Goal: Information Seeking & Learning: Learn about a topic

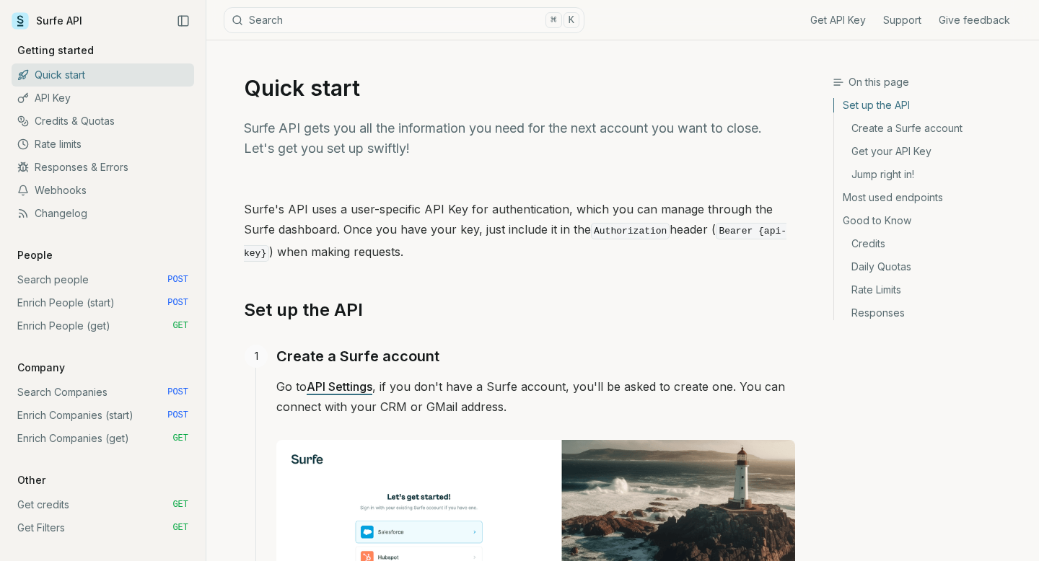
click at [64, 91] on link "API Key" at bounding box center [103, 98] width 183 height 23
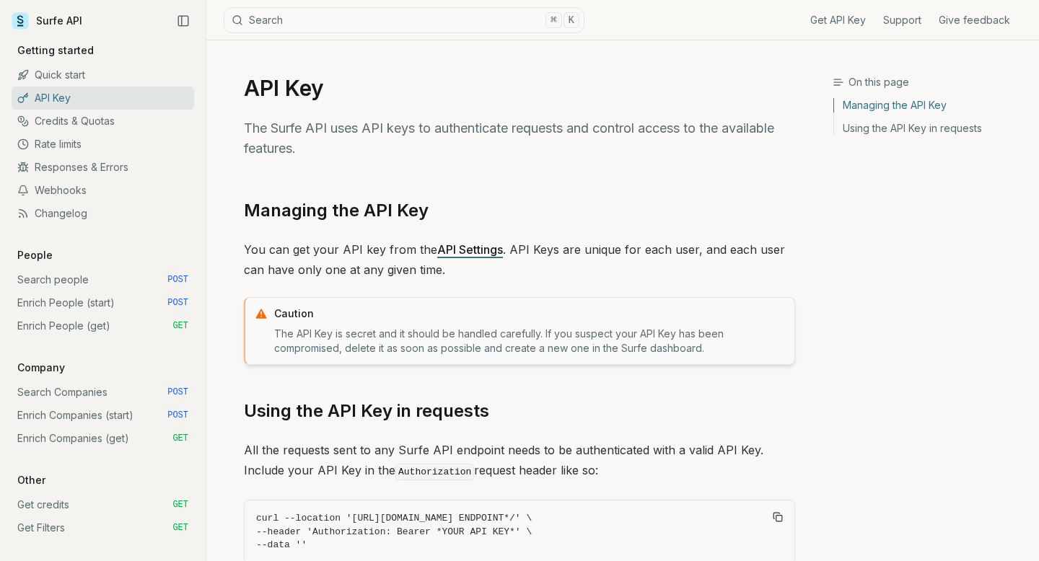
click at [69, 121] on link "Credits & Quotas" at bounding box center [103, 121] width 183 height 23
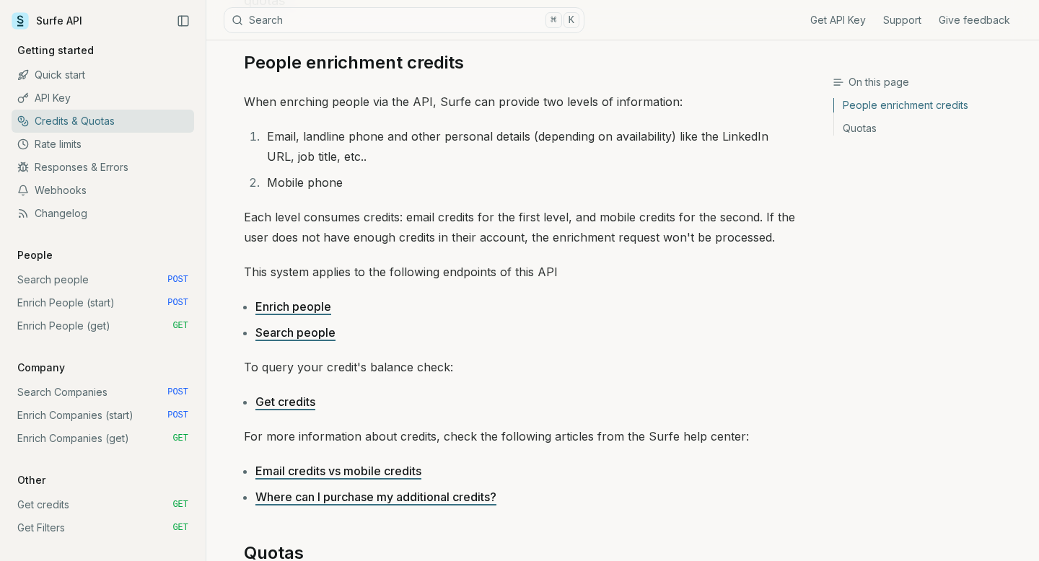
scroll to position [172, 0]
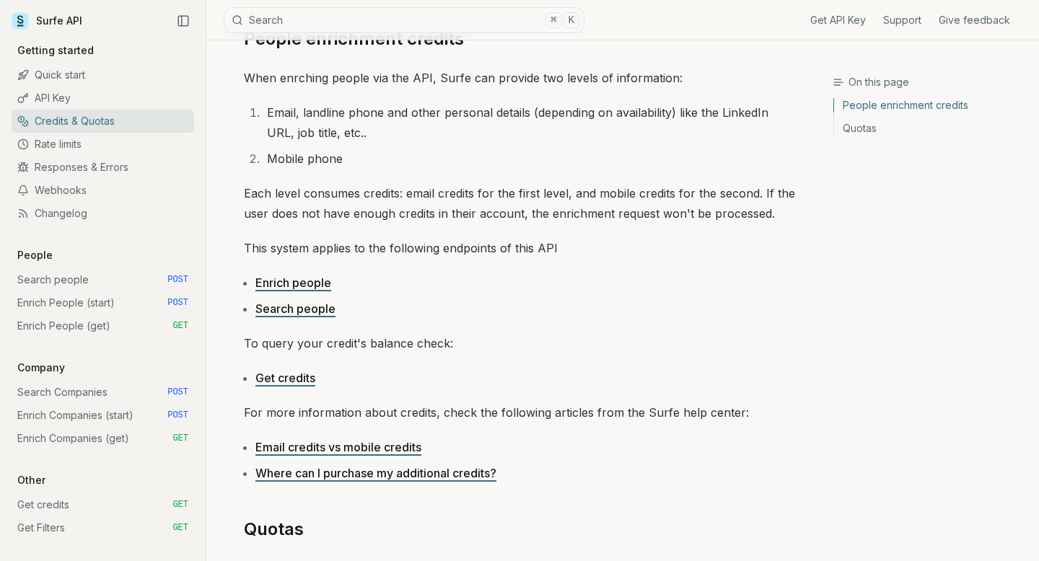
click at [313, 307] on link "Search people" at bounding box center [295, 309] width 80 height 14
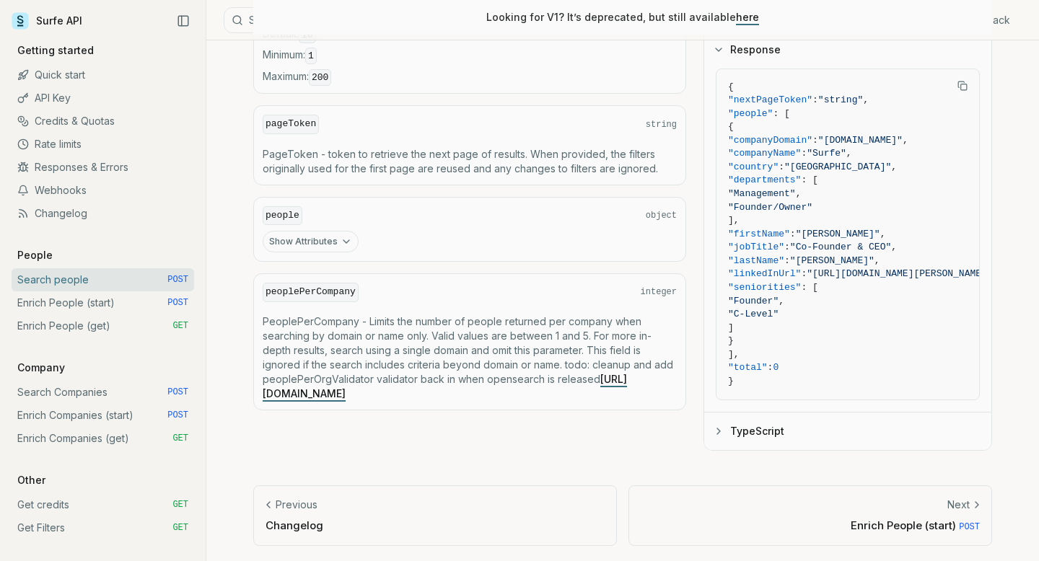
scroll to position [783, 0]
click at [64, 27] on link "Surfe API" at bounding box center [47, 21] width 71 height 22
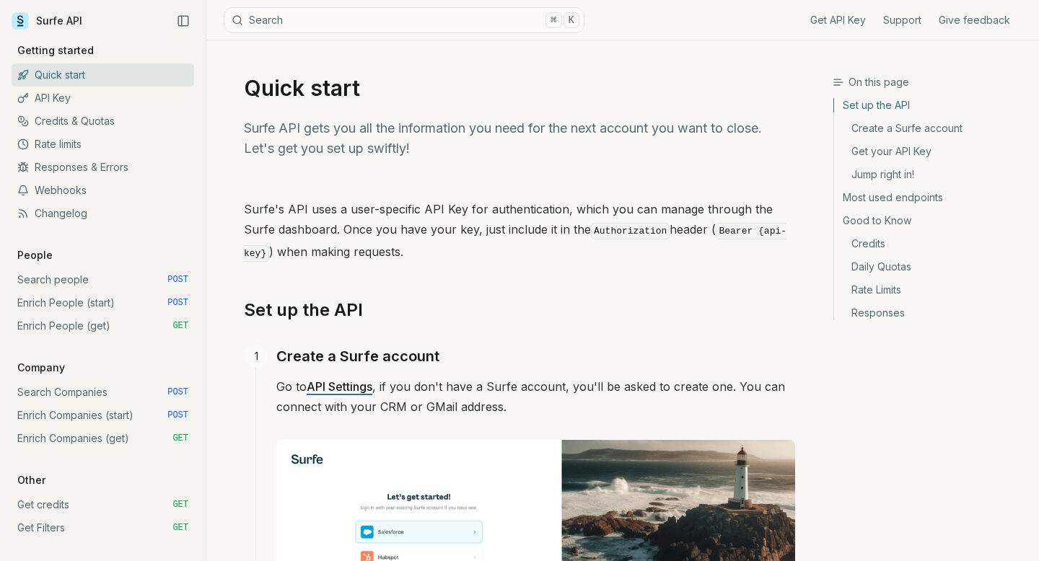
click at [64, 27] on link "Surfe API" at bounding box center [47, 21] width 71 height 22
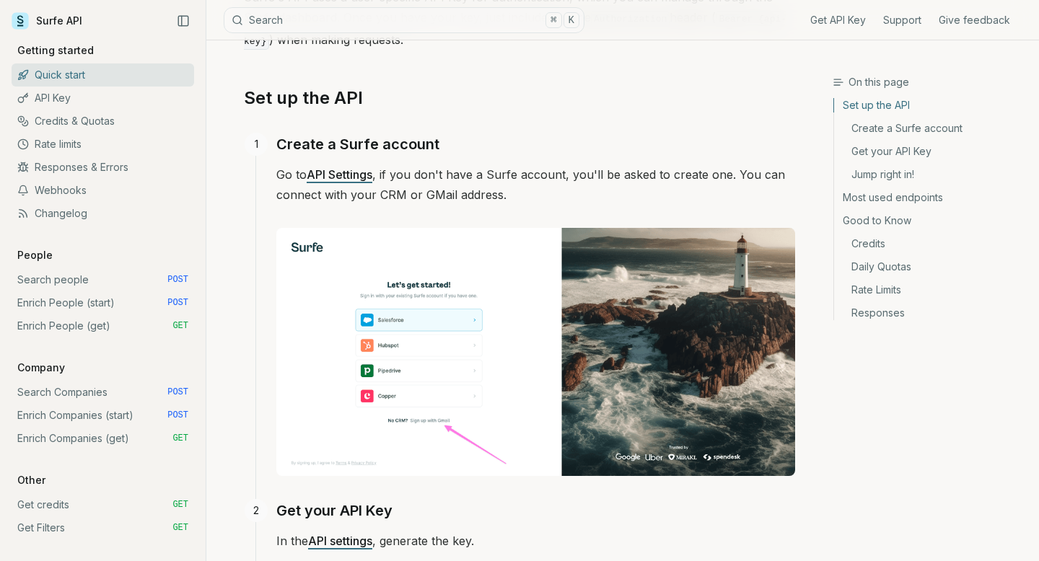
scroll to position [256, 0]
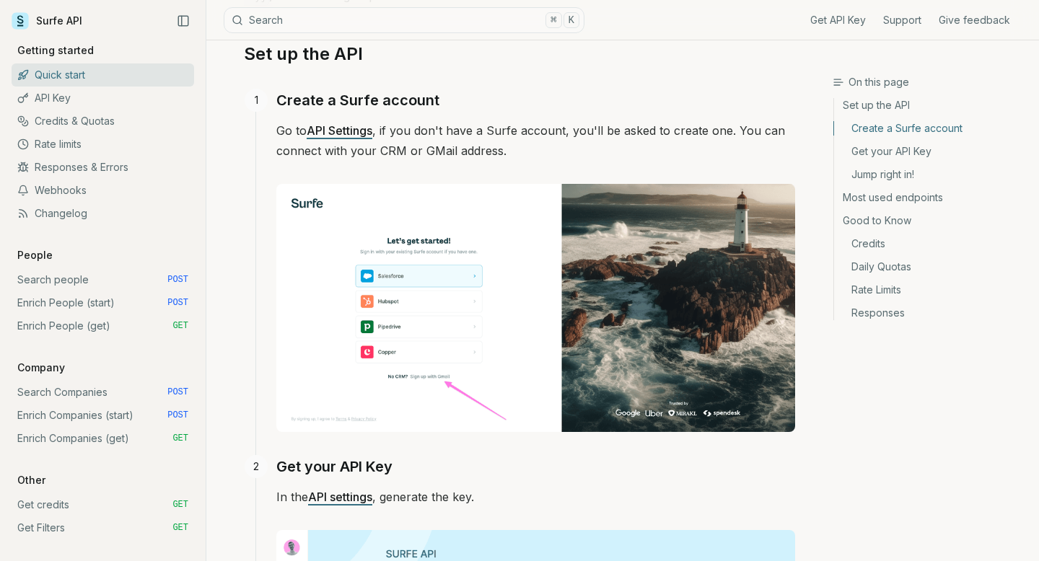
click at [60, 506] on link "Get credits GET" at bounding box center [103, 505] width 183 height 23
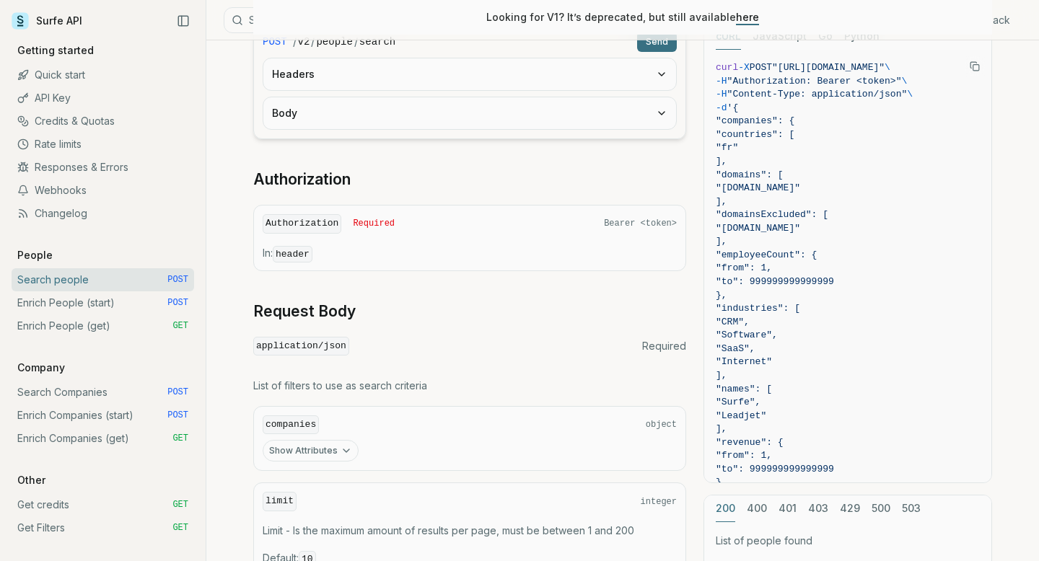
scroll to position [783, 0]
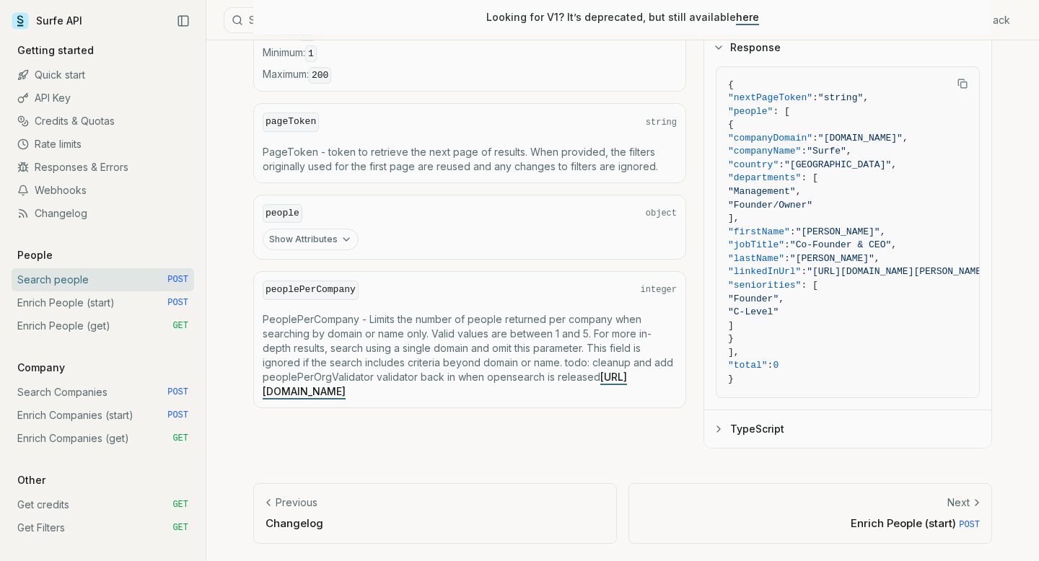
click at [97, 155] on link "Rate limits" at bounding box center [103, 144] width 183 height 23
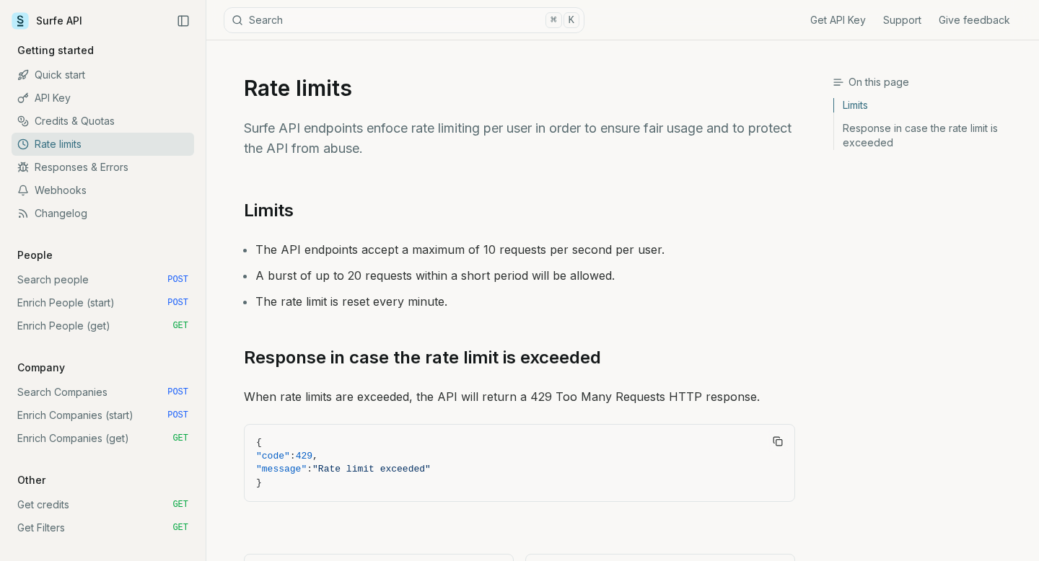
click at [100, 126] on link "Credits & Quotas" at bounding box center [103, 121] width 183 height 23
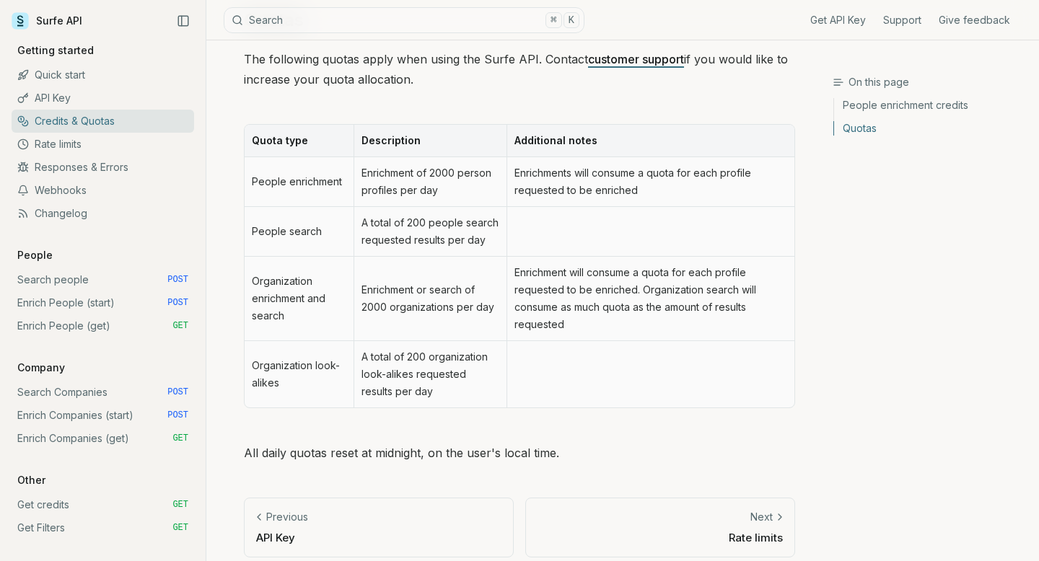
scroll to position [695, 0]
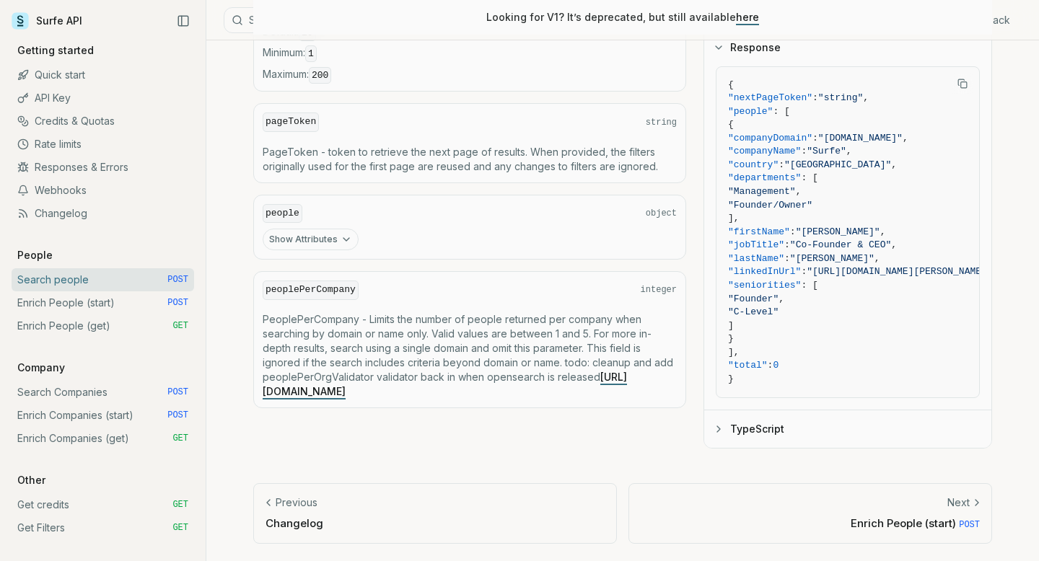
scroll to position [172, 0]
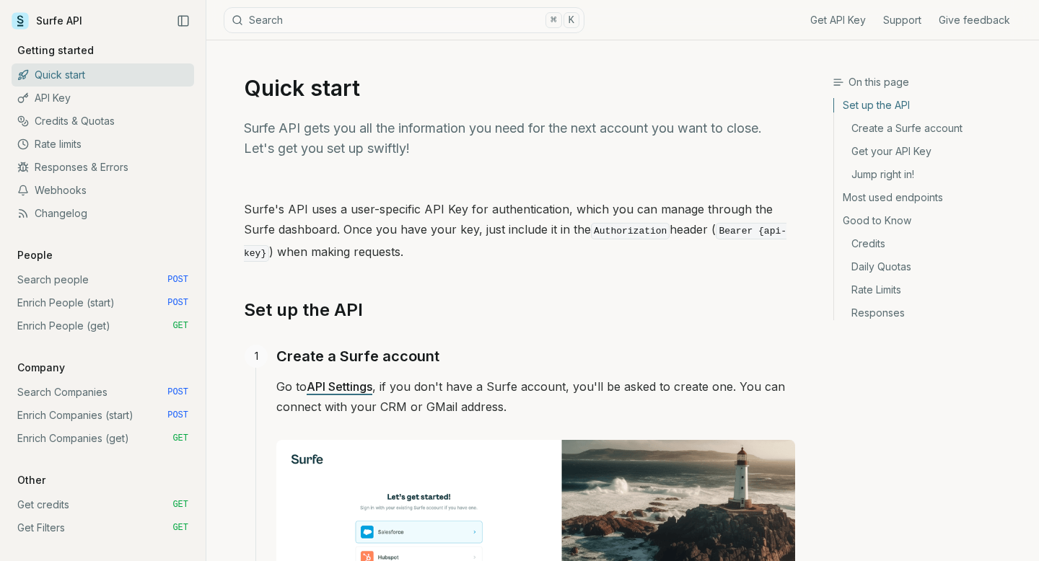
click at [116, 283] on link "Search people POST" at bounding box center [103, 279] width 183 height 23
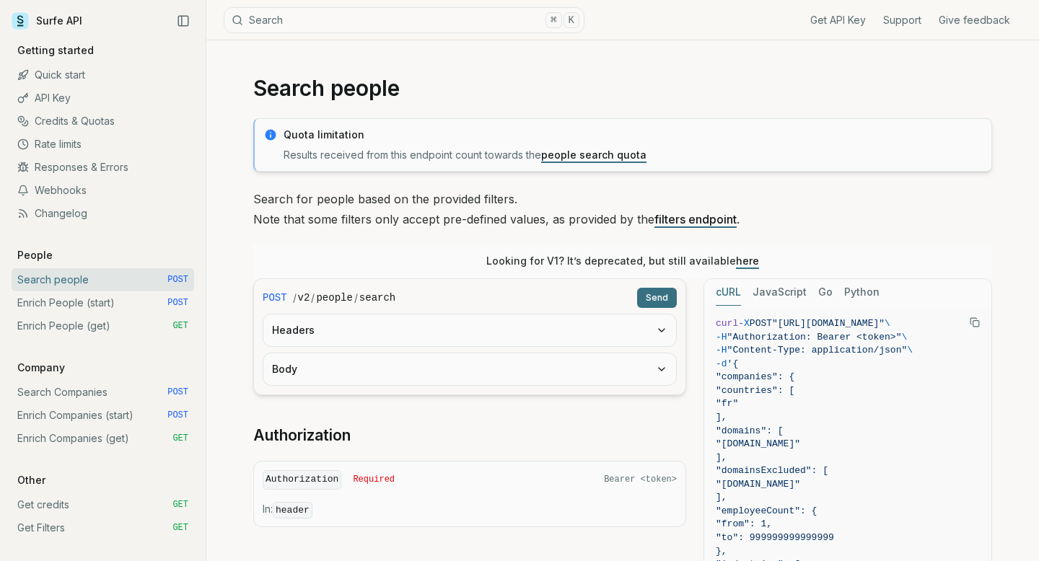
click at [274, 203] on p "Search for people based on the provided filters. Note that some filters only ac…" at bounding box center [622, 209] width 739 height 40
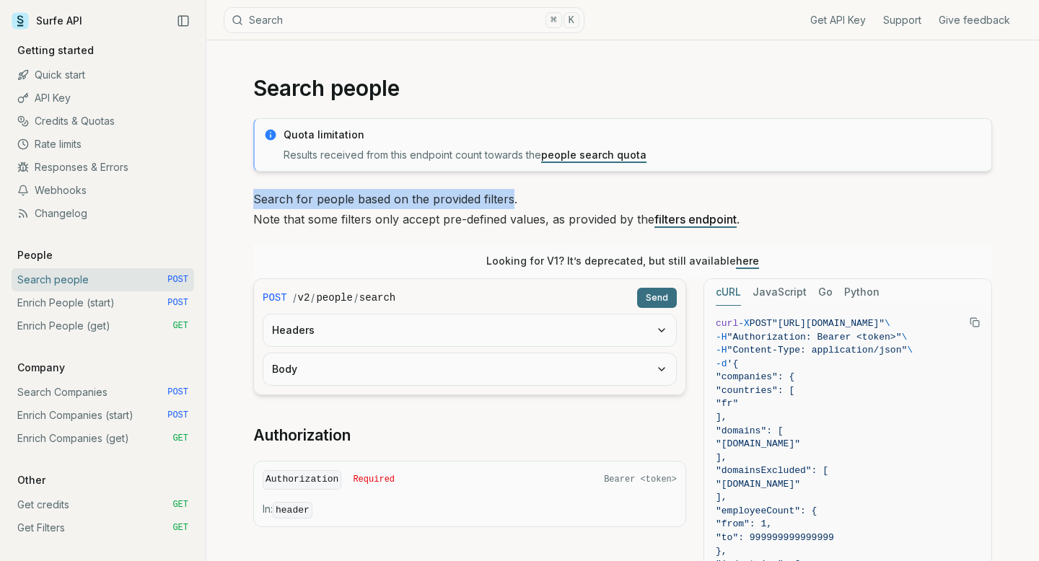
drag, startPoint x: 274, startPoint y: 203, endPoint x: 488, endPoint y: 203, distance: 213.6
click at [488, 203] on p "Search for people based on the provided filters. Note that some filters only ac…" at bounding box center [622, 209] width 739 height 40
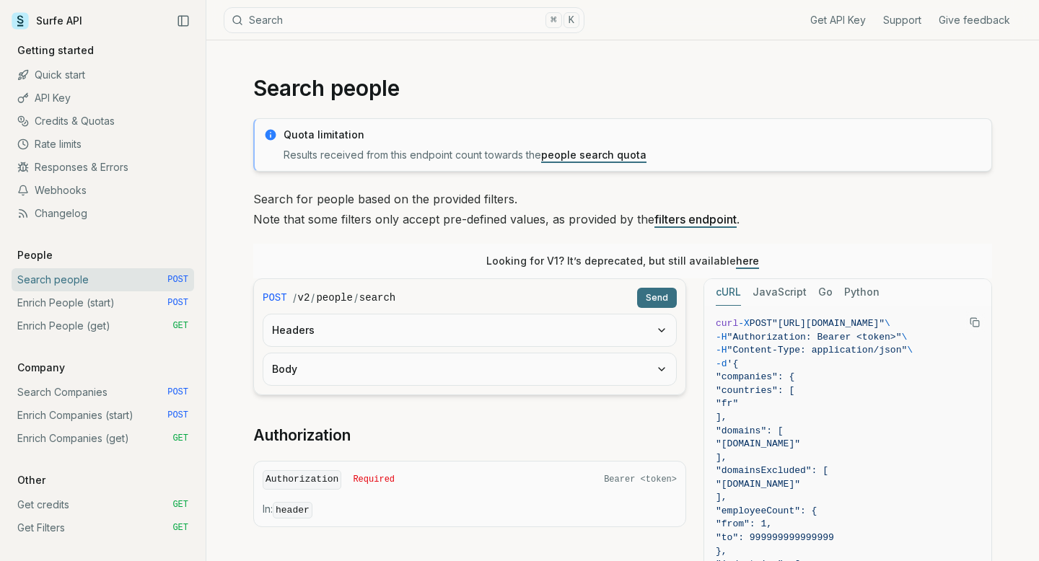
click at [340, 213] on p "Search for people based on the provided filters. Note that some filters only ac…" at bounding box center [622, 209] width 739 height 40
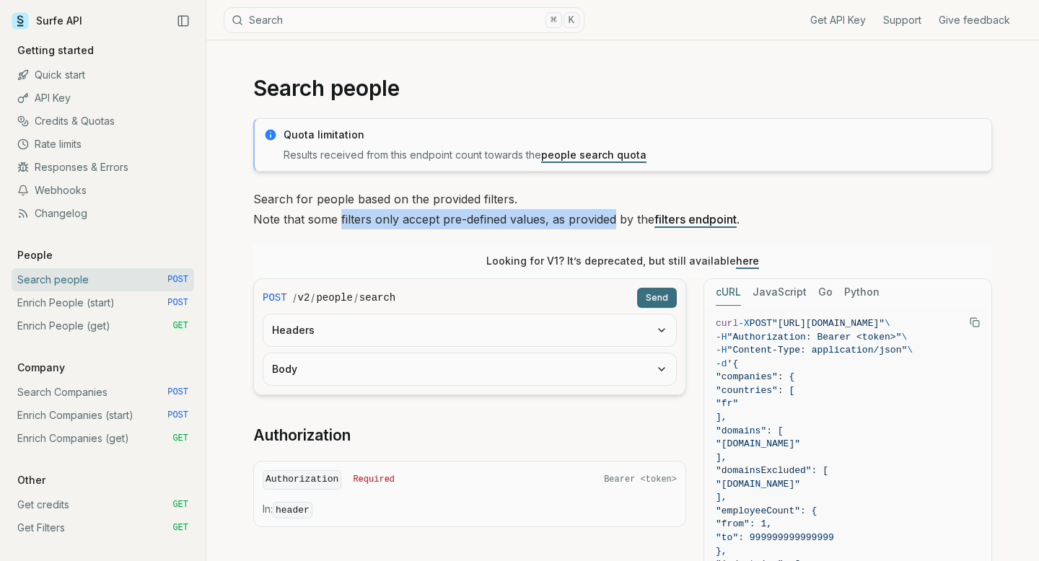
drag, startPoint x: 340, startPoint y: 213, endPoint x: 608, endPoint y: 214, distance: 267.8
click at [608, 214] on p "Search for people based on the provided filters. Note that some filters only ac…" at bounding box center [622, 209] width 739 height 40
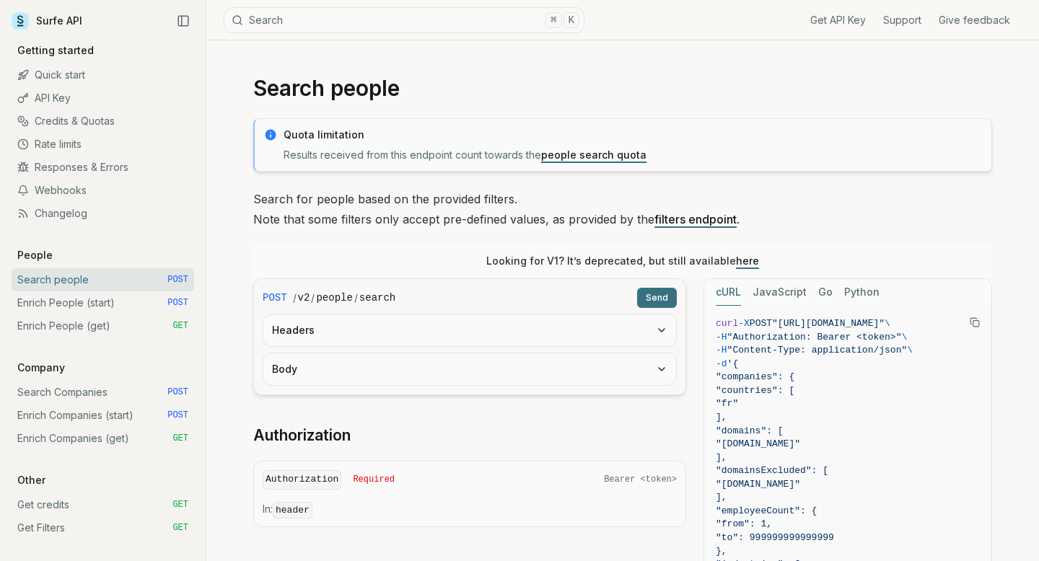
click at [526, 336] on button "Headers" at bounding box center [469, 331] width 413 height 32
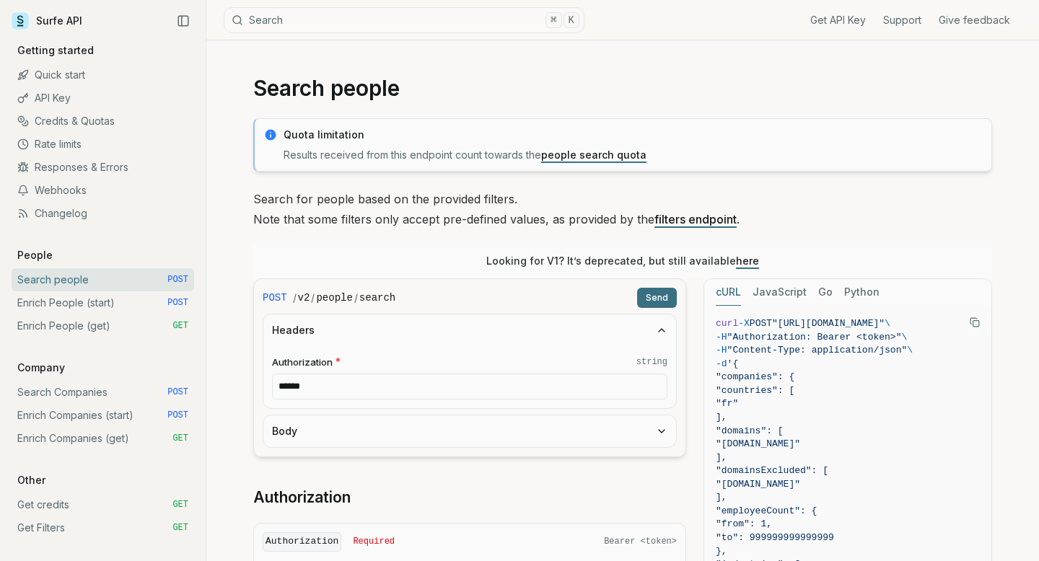
click at [526, 336] on button "Headers" at bounding box center [469, 331] width 413 height 32
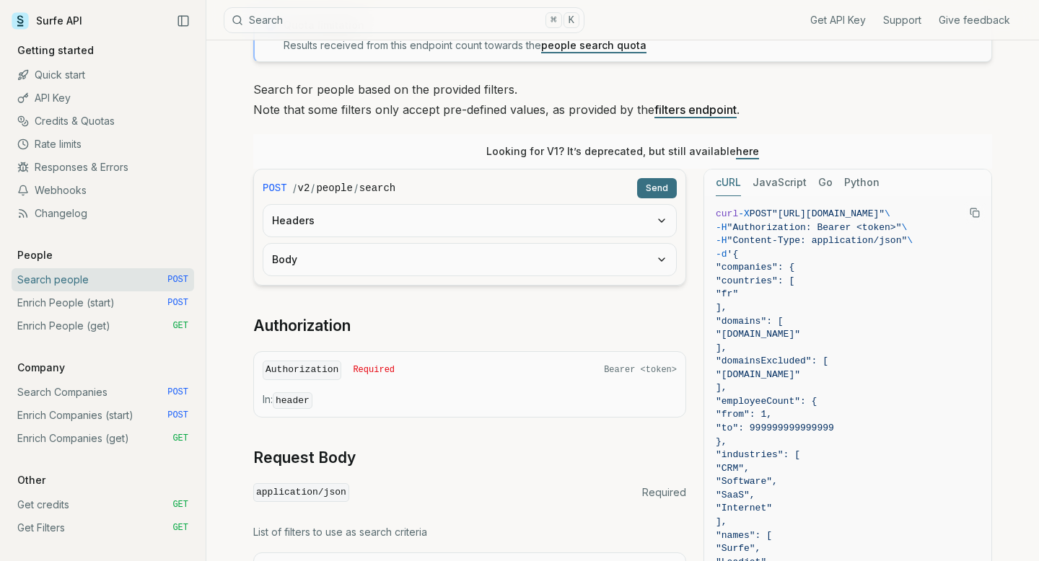
scroll to position [114, 0]
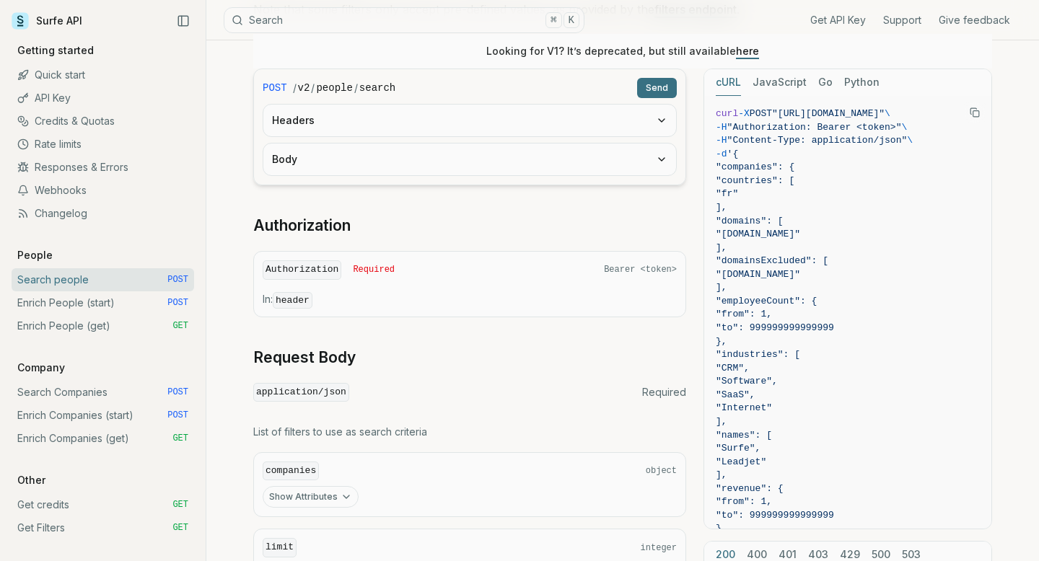
click at [308, 364] on link "Request Body" at bounding box center [304, 358] width 102 height 20
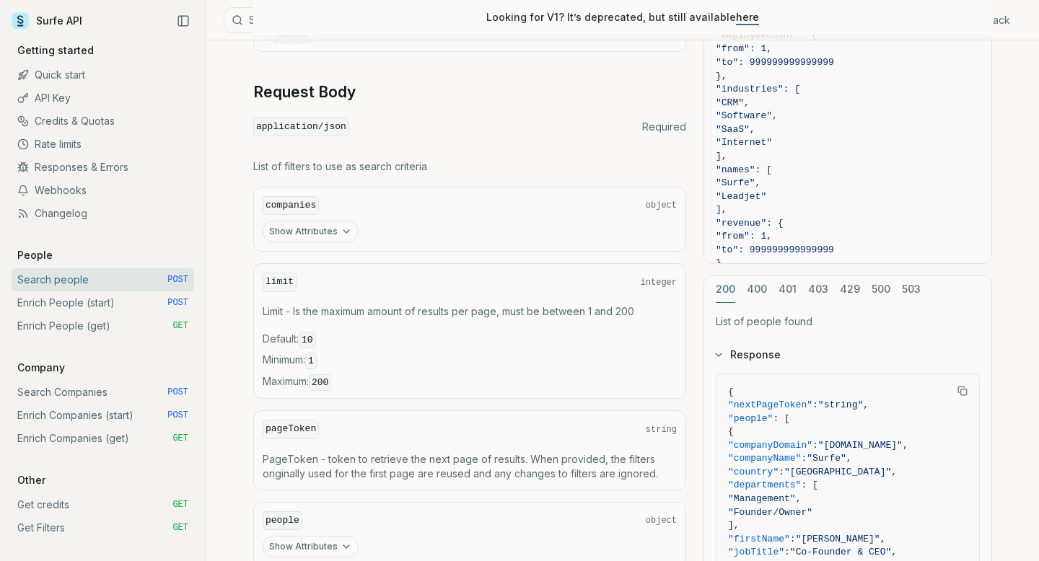
click at [308, 364] on span "Minimum : 1" at bounding box center [470, 361] width 414 height 16
click at [357, 361] on span "Minimum : 1" at bounding box center [470, 361] width 414 height 16
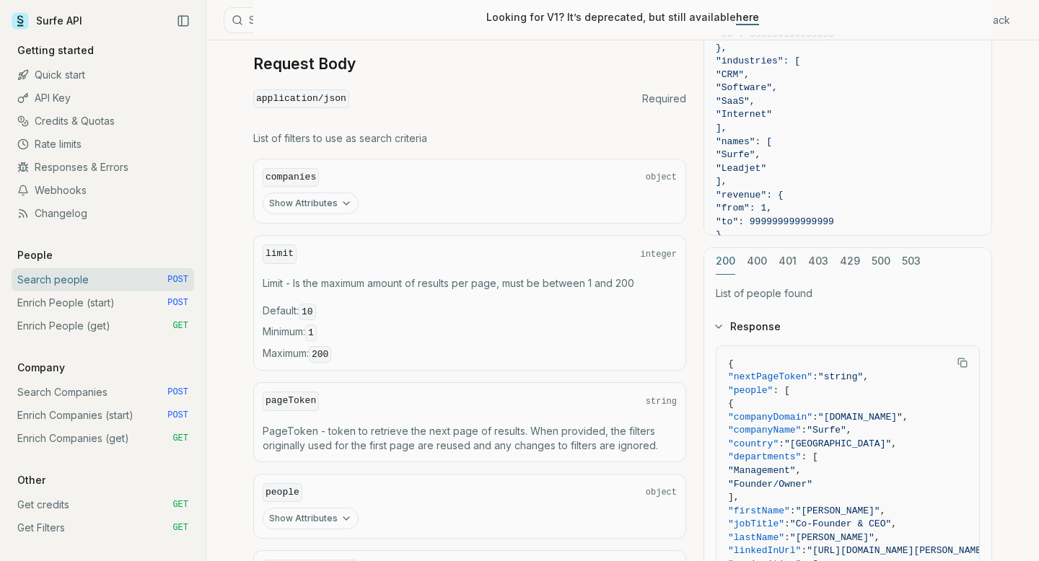
scroll to position [487, 0]
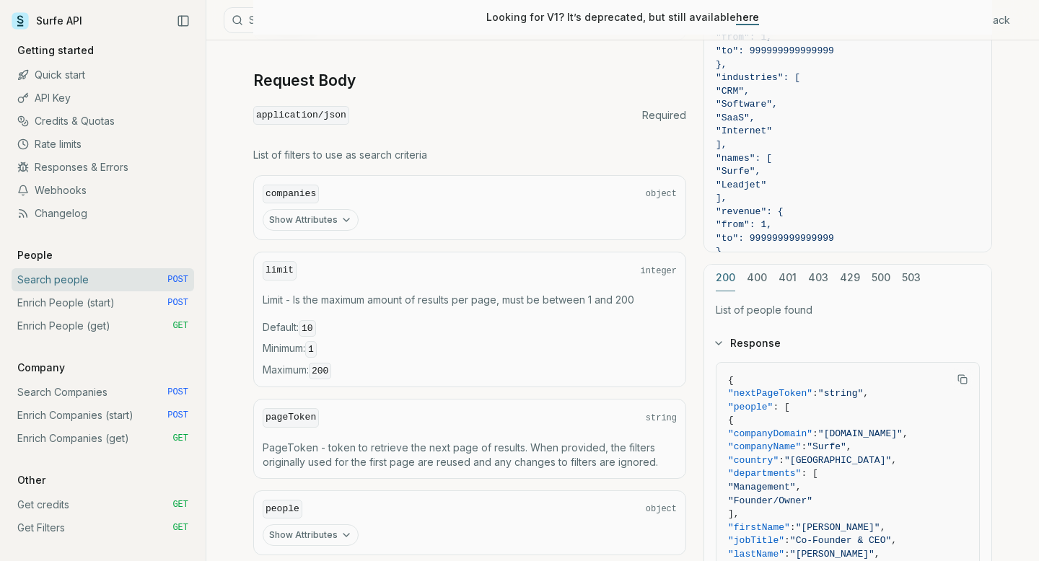
click at [331, 115] on code "application/json" at bounding box center [301, 115] width 96 height 19
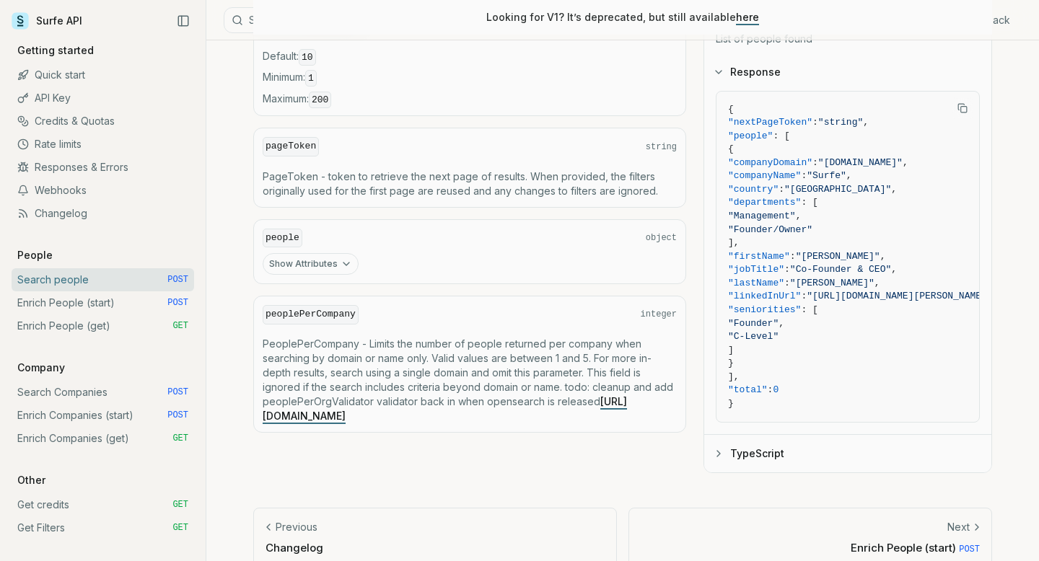
scroll to position [783, 0]
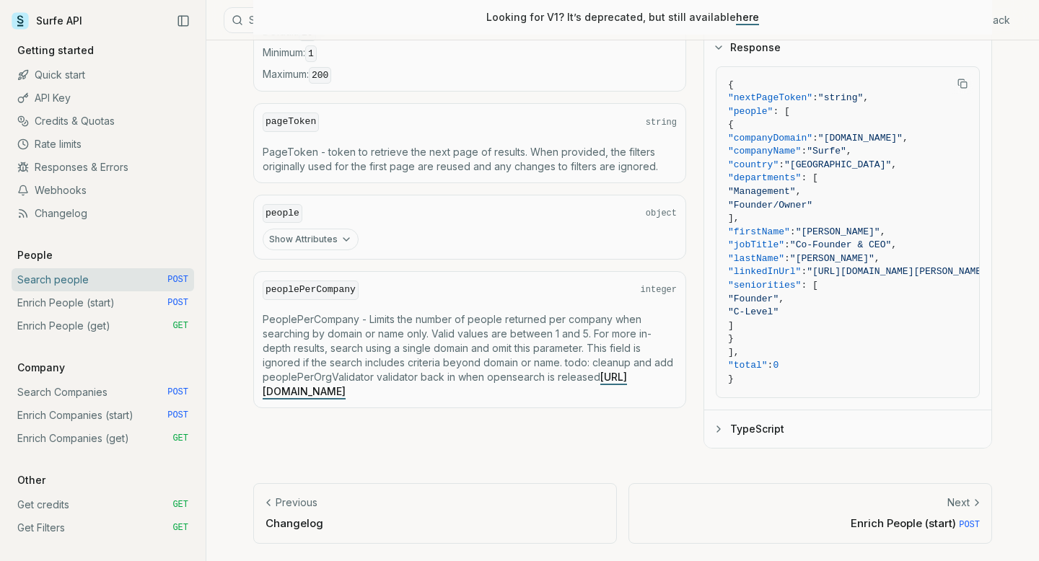
click at [58, 499] on link "Get credits GET" at bounding box center [103, 505] width 183 height 23
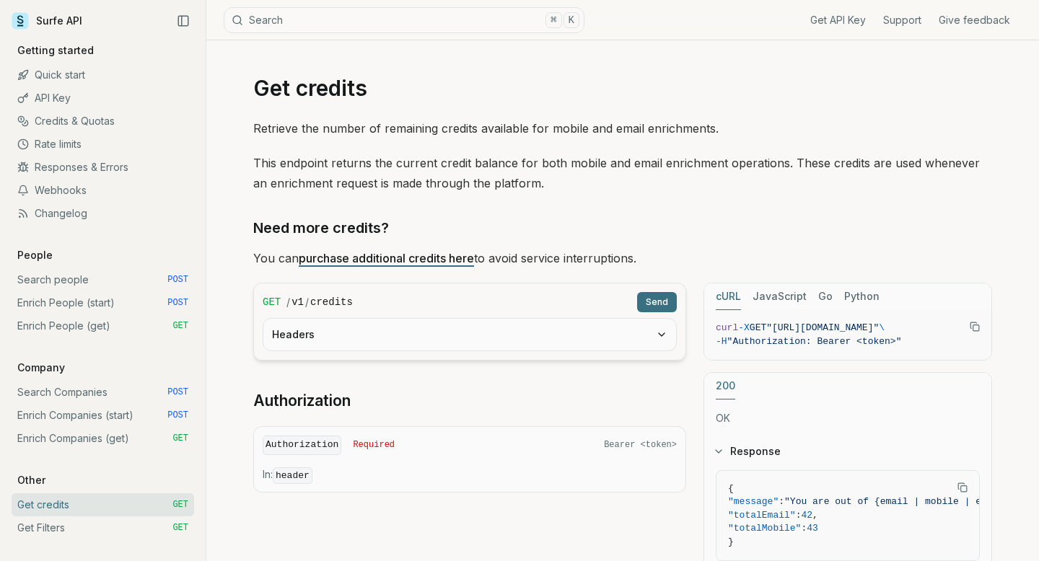
click at [309, 131] on p "Retrieve the number of remaining credits available for mobile and email enrichm…" at bounding box center [622, 128] width 739 height 20
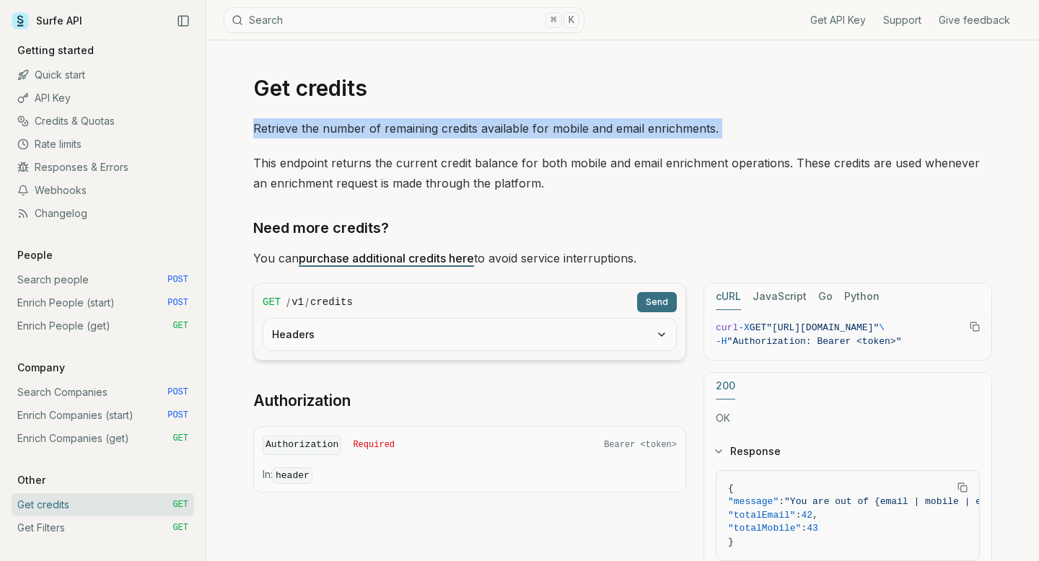
click at [309, 131] on p "Retrieve the number of remaining credits available for mobile and email enrichm…" at bounding box center [622, 128] width 739 height 20
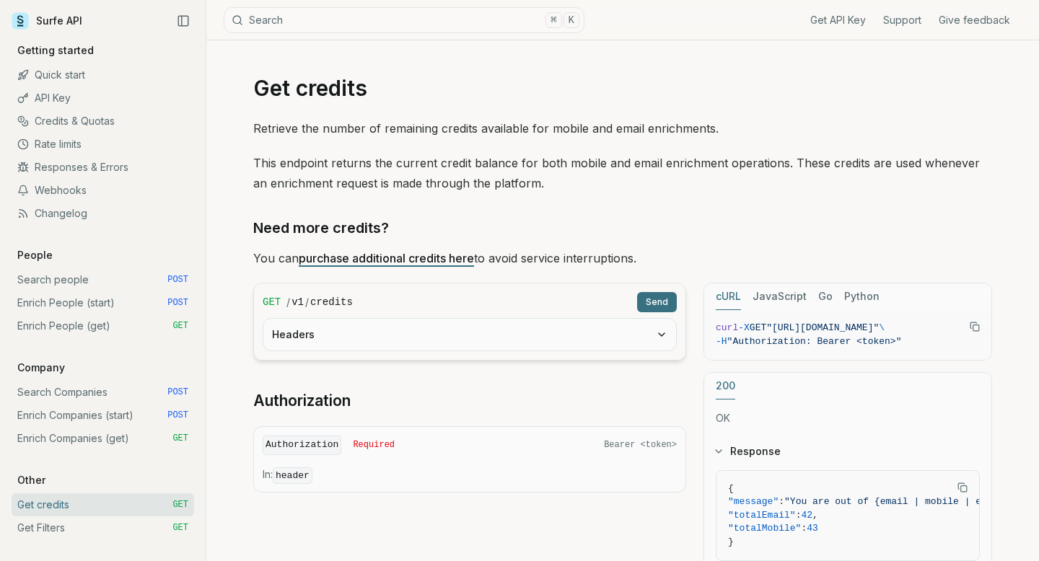
click at [72, 100] on link "API Key" at bounding box center [103, 98] width 183 height 23
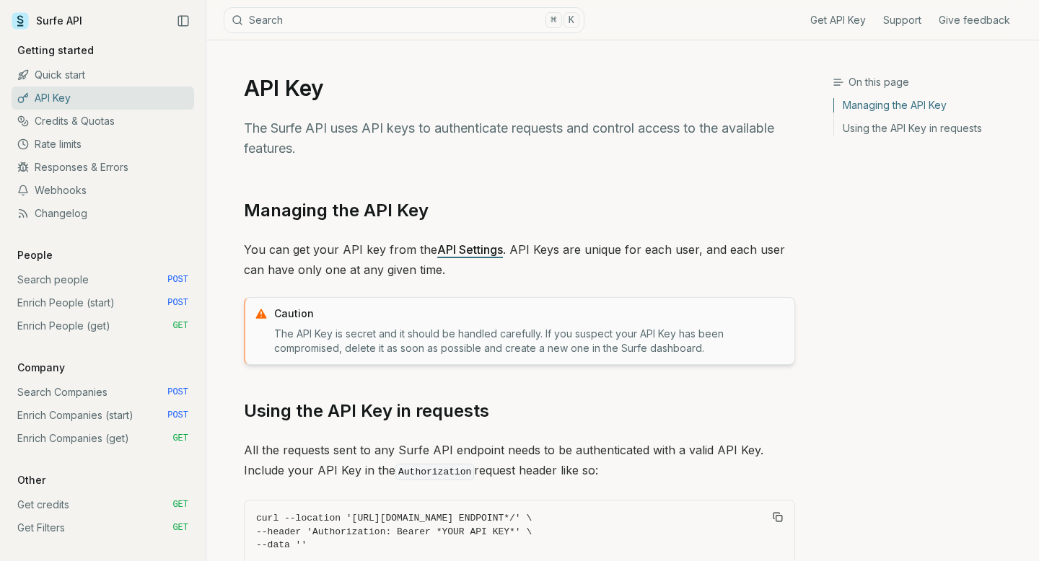
click at [363, 251] on p "You can get your API key from the API Settings . API Keys are unique for each u…" at bounding box center [519, 260] width 551 height 40
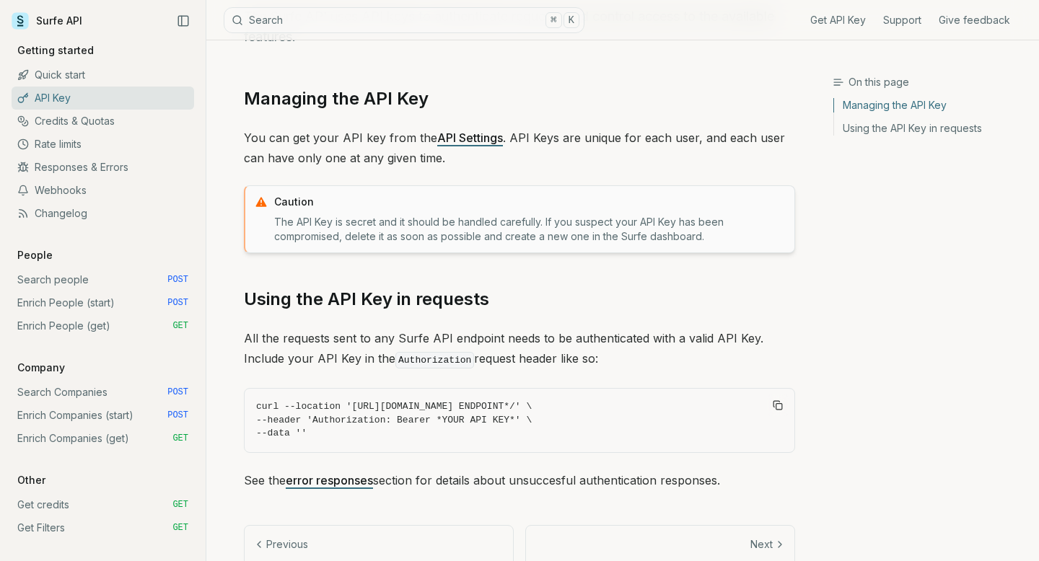
scroll to position [113, 0]
click at [132, 125] on link "Credits & Quotas" at bounding box center [103, 121] width 183 height 23
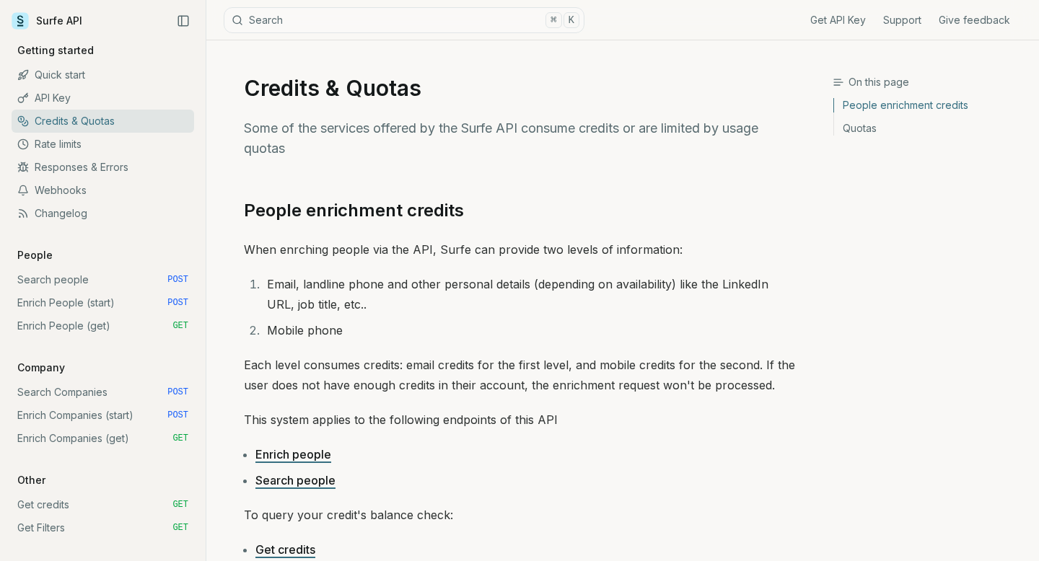
click at [322, 125] on p "Some of the services offered by the Surfe API consume credits or are limited by…" at bounding box center [519, 138] width 551 height 40
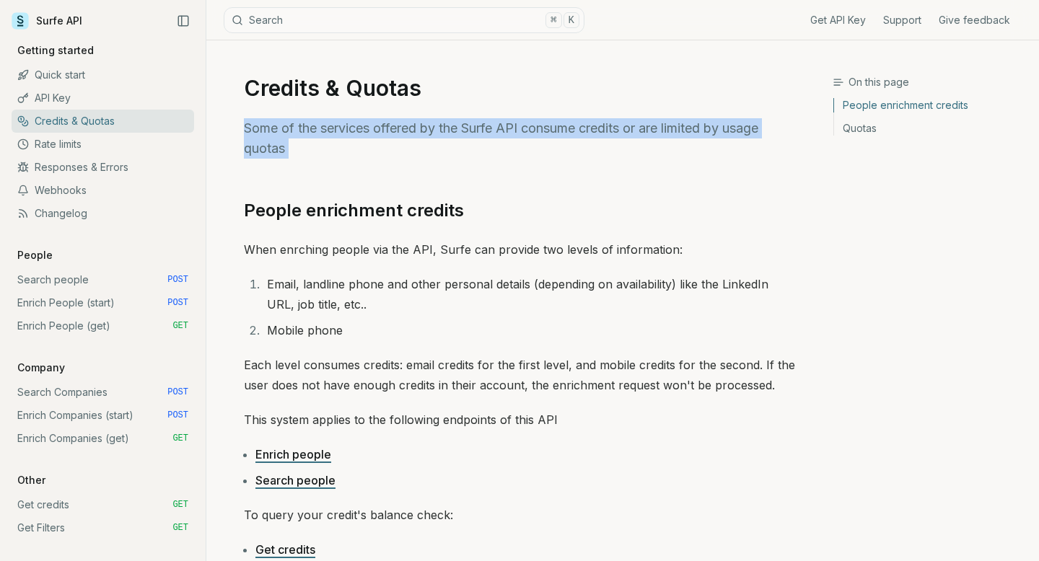
click at [322, 125] on p "Some of the services offered by the Surfe API consume credits or are limited by…" at bounding box center [519, 138] width 551 height 40
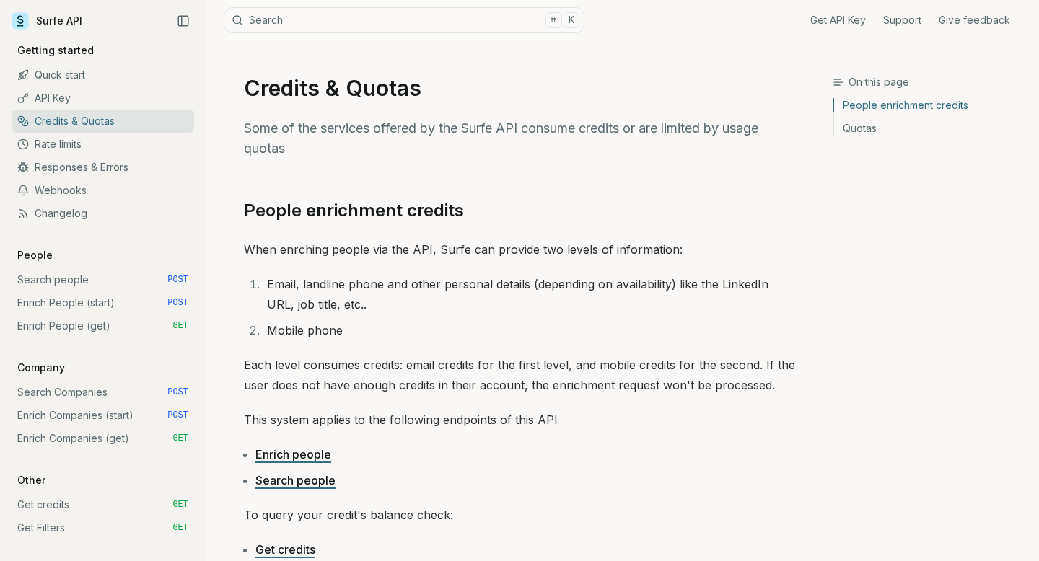
click at [271, 208] on link "People enrichment credits" at bounding box center [354, 210] width 220 height 23
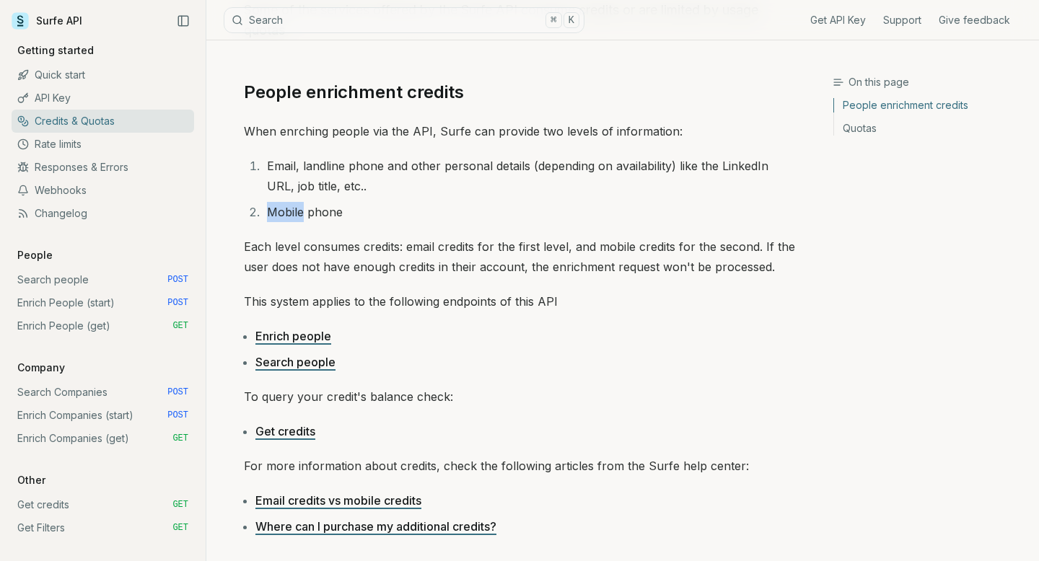
click at [271, 208] on li "Mobile phone" at bounding box center [529, 212] width 533 height 20
click at [285, 188] on li "Email, landline phone and other personal details (depending on availability) li…" at bounding box center [529, 176] width 533 height 40
click at [263, 126] on p "When enrching people via the API, Surfe can provide two levels of information:" at bounding box center [519, 131] width 551 height 20
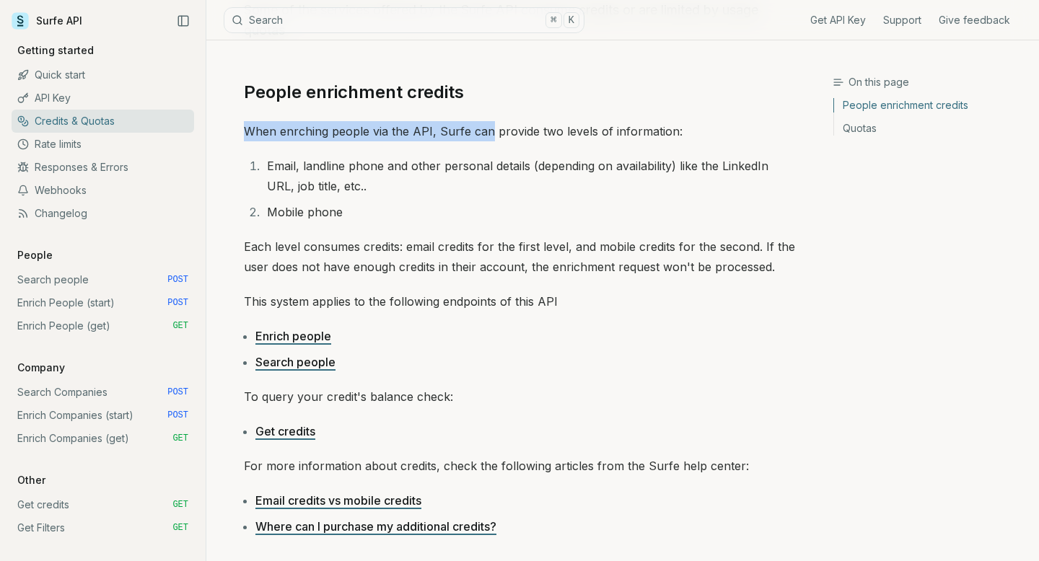
drag, startPoint x: 263, startPoint y: 126, endPoint x: 475, endPoint y: 126, distance: 212.2
click at [475, 126] on p "When enrching people via the API, Surfe can provide two levels of information:" at bounding box center [519, 131] width 551 height 20
click at [475, 206] on li "Mobile phone" at bounding box center [529, 212] width 533 height 20
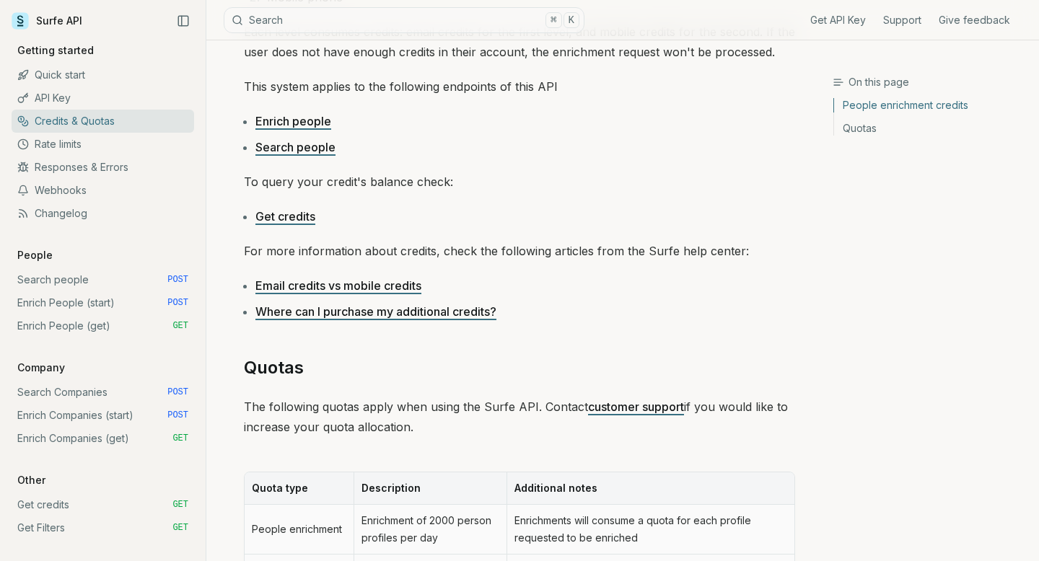
scroll to position [338, 0]
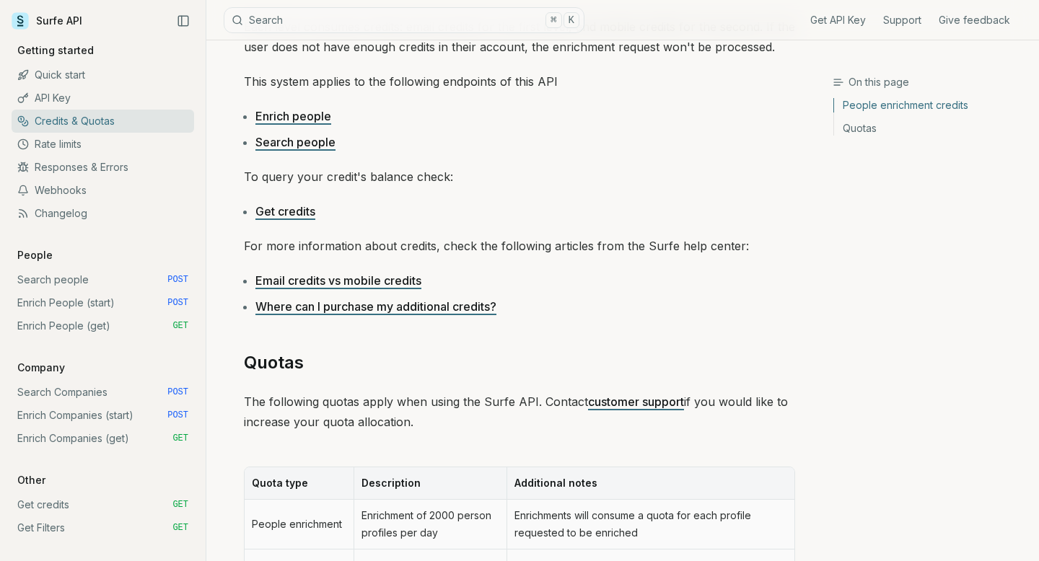
click at [456, 303] on link "Where can I purchase my additional credits?" at bounding box center [375, 307] width 241 height 14
click at [27, 30] on link "Surfe API" at bounding box center [47, 21] width 71 height 22
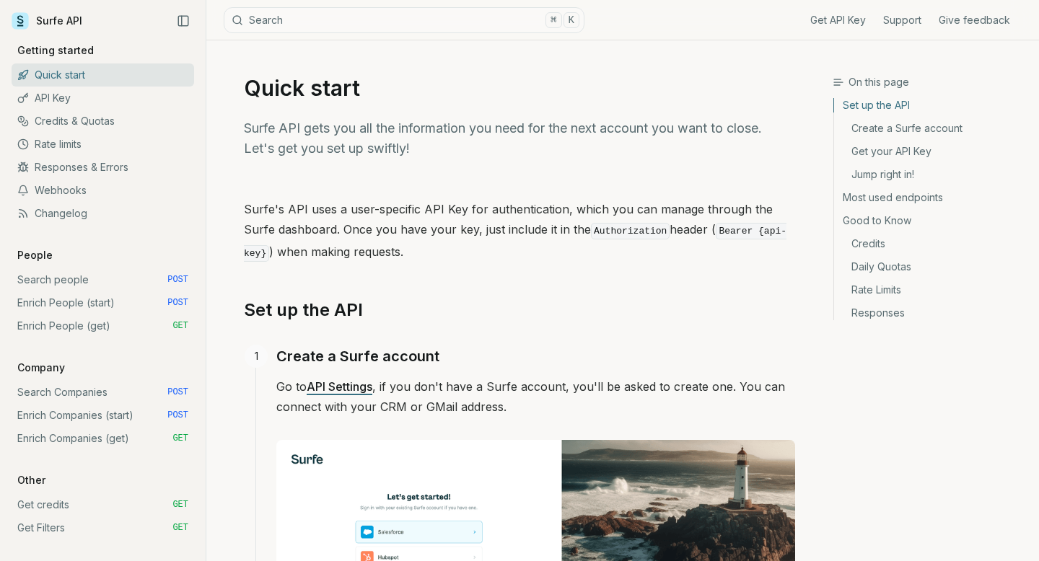
click at [25, 22] on icon at bounding box center [20, 20] width 17 height 17
click at [56, 21] on link "Surfe API" at bounding box center [47, 21] width 71 height 22
click at [839, 18] on link "Get API Key" at bounding box center [838, 20] width 56 height 14
